Goal: Task Accomplishment & Management: Complete application form

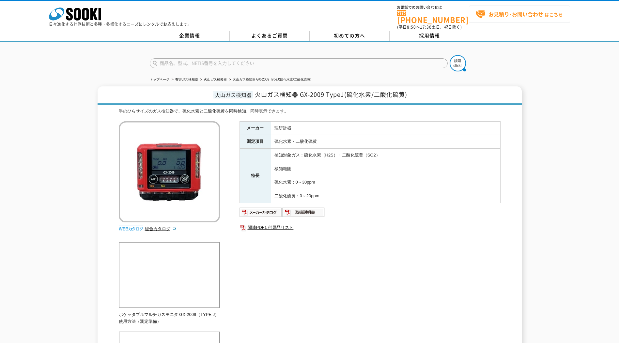
click at [500, 12] on strong "お見積り･お問い合わせ" at bounding box center [515, 14] width 55 height 8
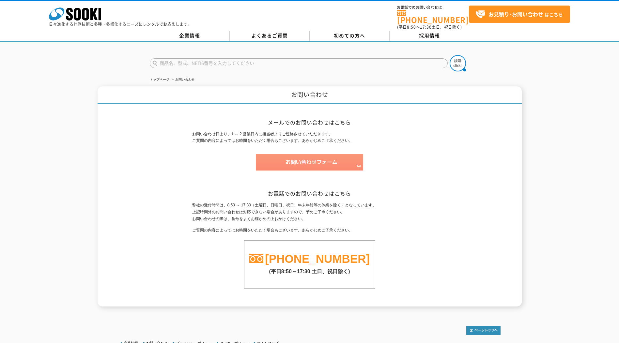
click at [345, 163] on img at bounding box center [309, 162] width 107 height 17
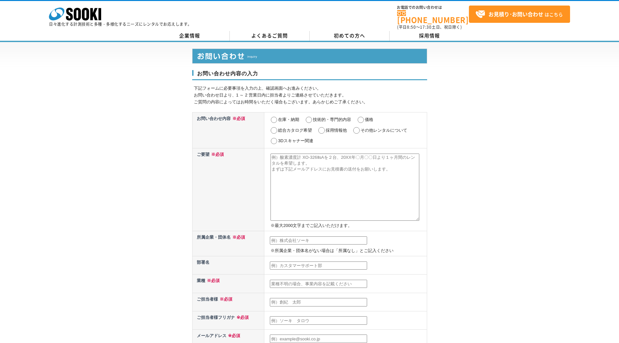
click at [355, 128] on input "その他レンタルについて" at bounding box center [356, 130] width 8 height 7
radio input "true"
click at [336, 157] on textarea at bounding box center [344, 187] width 149 height 67
click at [294, 238] on input "text" at bounding box center [318, 240] width 97 height 8
type input "日本工営株式会社"
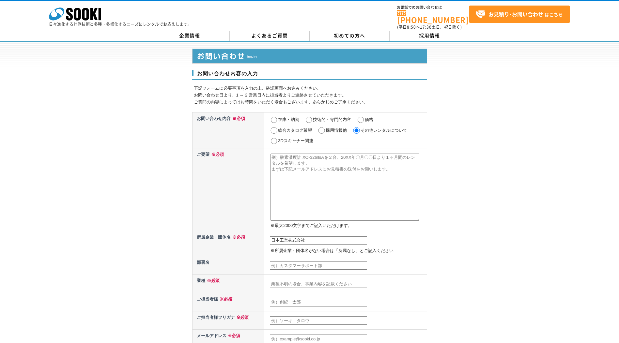
click at [285, 166] on textarea at bounding box center [344, 187] width 149 height 67
type textarea "ガス検知警報器（GX-2009　Type-J）を2台，約1年間のレンタルした場合の御見積書をいただきたいです。 よろしくお願いいたします。"
click at [342, 262] on input "text" at bounding box center [318, 266] width 97 height 8
type input "福岡支店　国土保全部"
click at [291, 282] on input "text" at bounding box center [318, 284] width 97 height 8
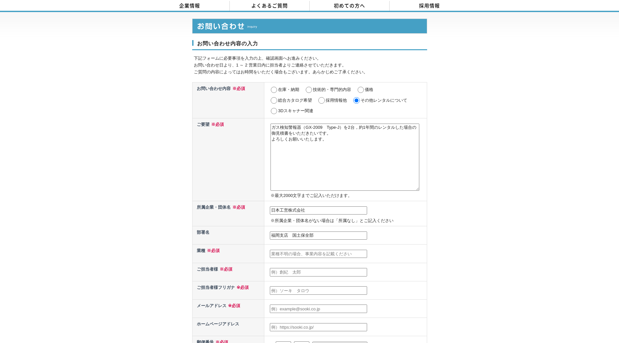
scroll to position [65, 0]
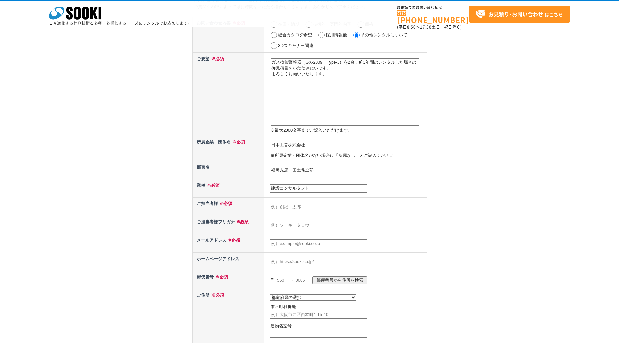
type input "建設コンサルタント"
click at [309, 206] on input "text" at bounding box center [318, 207] width 97 height 8
type input "佐野泰志"
click at [305, 222] on input "text" at bounding box center [318, 225] width 97 height 8
type input "さ"
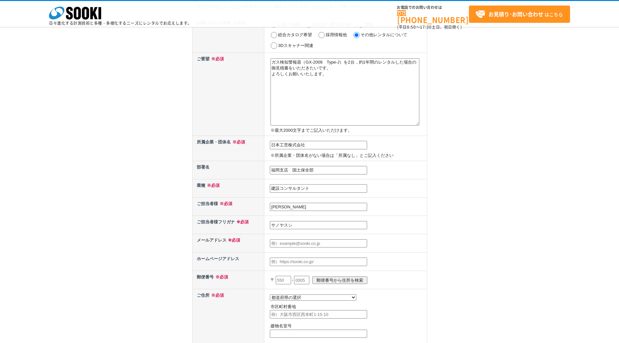
type input "サノヤスシ"
click at [302, 243] on input "text" at bounding box center [318, 243] width 97 height 8
type input "あ"
type input "a8359@n-koei.co.jp"
click at [362, 261] on input "text" at bounding box center [318, 262] width 97 height 8
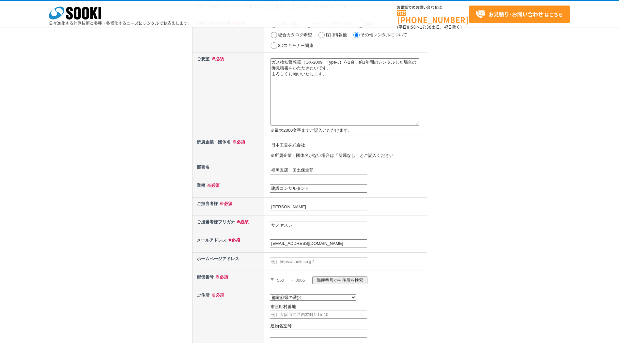
click at [471, 259] on div "お問い合わせ内容の入力 下記フォームに必要事項を入力の上、確認画面へお進みください。 お問い合わせ日より、1 ～ 2 営業日内に担当者よりご連絡させていただき…" at bounding box center [309, 198] width 619 height 503
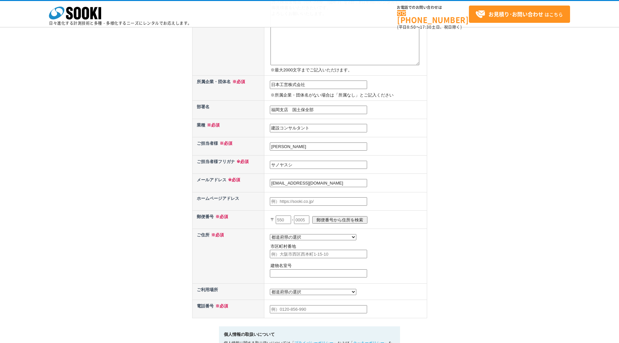
scroll to position [130, 0]
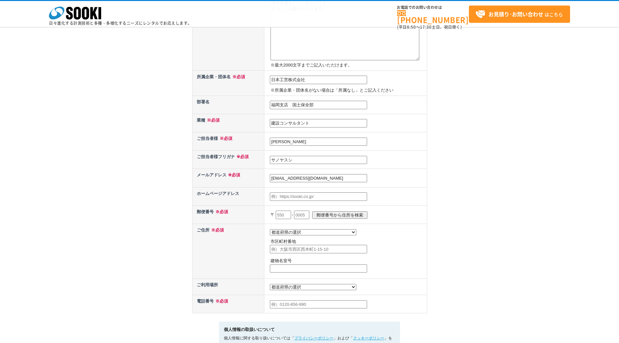
click at [283, 212] on input "text" at bounding box center [283, 215] width 15 height 8
type input "812"
click at [301, 214] on input "text" at bounding box center [301, 215] width 15 height 8
type input "0007"
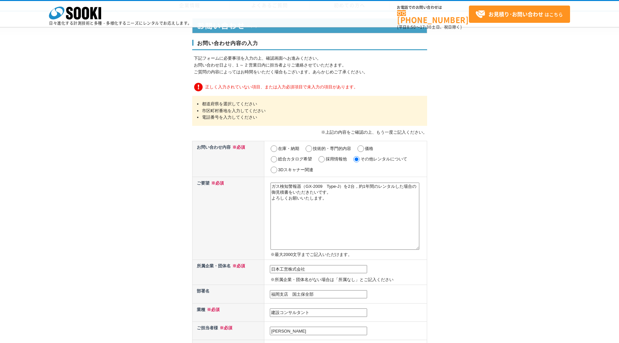
select select "40"
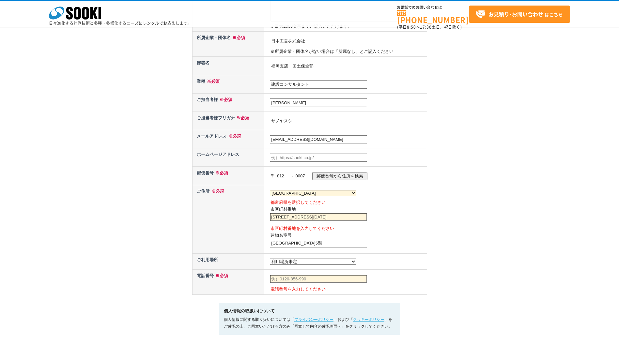
type input "[GEOGRAPHIC_DATA]5階"
click at [293, 262] on select "都道府県の選択 [GEOGRAPHIC_DATA]未定 北海道 [GEOGRAPHIC_DATA] [GEOGRAPHIC_DATA] [PERSON_NAM…" at bounding box center [313, 262] width 86 height 6
type input "[GEOGRAPHIC_DATA][GEOGRAPHIC_DATA][GEOGRAPHIC_DATA]"
select select "46"
click at [270, 260] on select "都道府県の選択 [GEOGRAPHIC_DATA]未定 北海道 [GEOGRAPHIC_DATA] [GEOGRAPHIC_DATA] [PERSON_NAM…" at bounding box center [313, 262] width 86 height 6
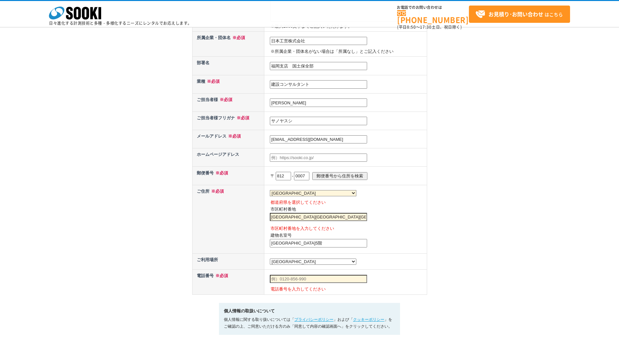
click at [288, 281] on input "text" at bounding box center [318, 279] width 97 height 8
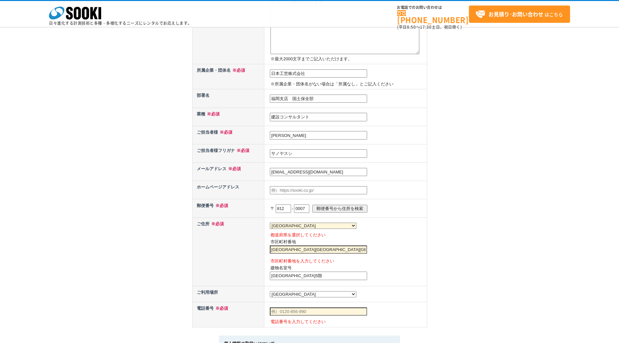
scroll to position [424, 0]
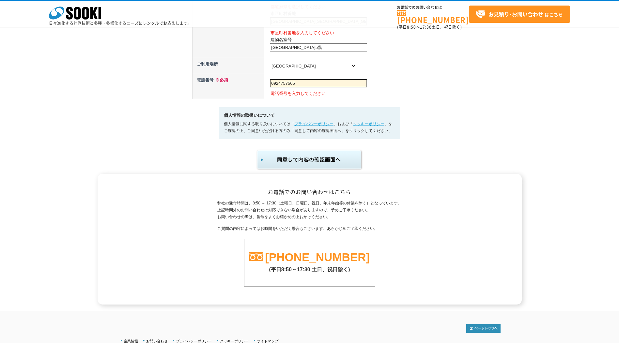
type input "0924757565"
click at [320, 126] on link "プライバシーポリシー" at bounding box center [313, 124] width 39 height 5
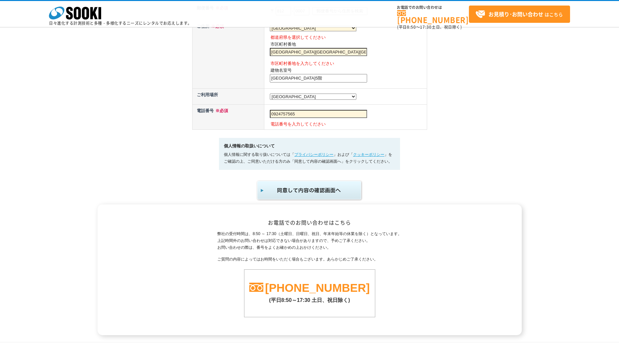
scroll to position [449, 0]
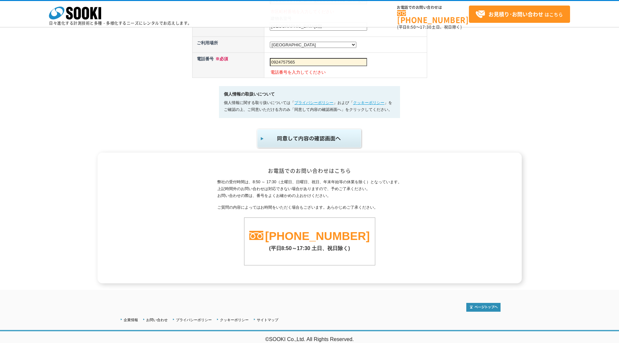
click at [333, 144] on img "submit" at bounding box center [309, 139] width 107 height 22
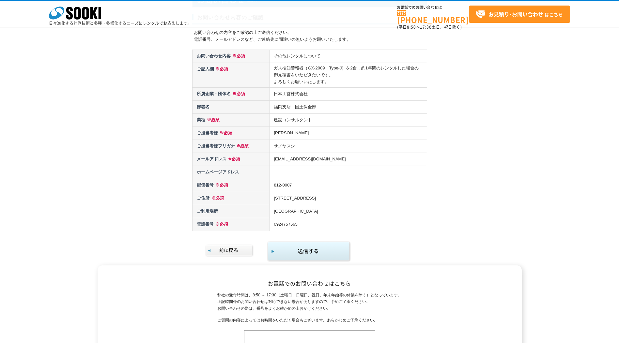
scroll to position [65, 0]
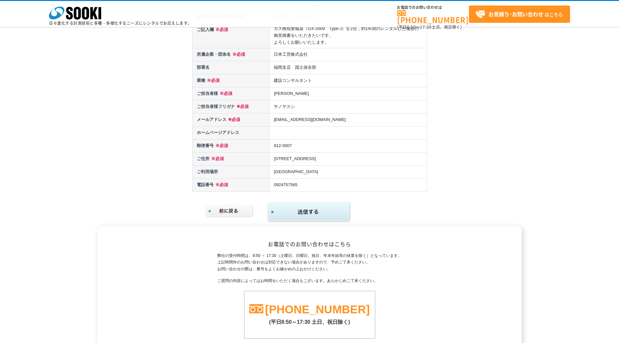
click at [332, 214] on img "submit" at bounding box center [309, 212] width 84 height 21
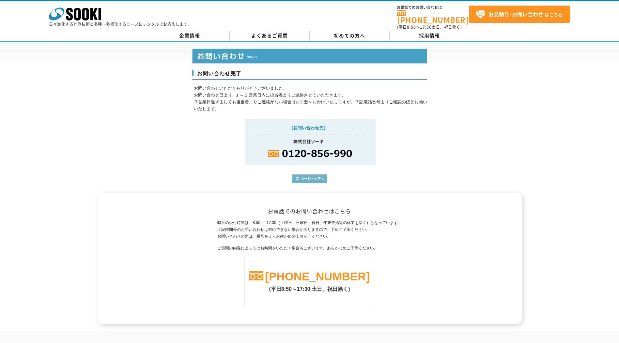
click at [313, 175] on img at bounding box center [309, 179] width 34 height 9
click at [318, 175] on img at bounding box center [309, 179] width 34 height 9
